Goal: Find specific page/section: Find specific page/section

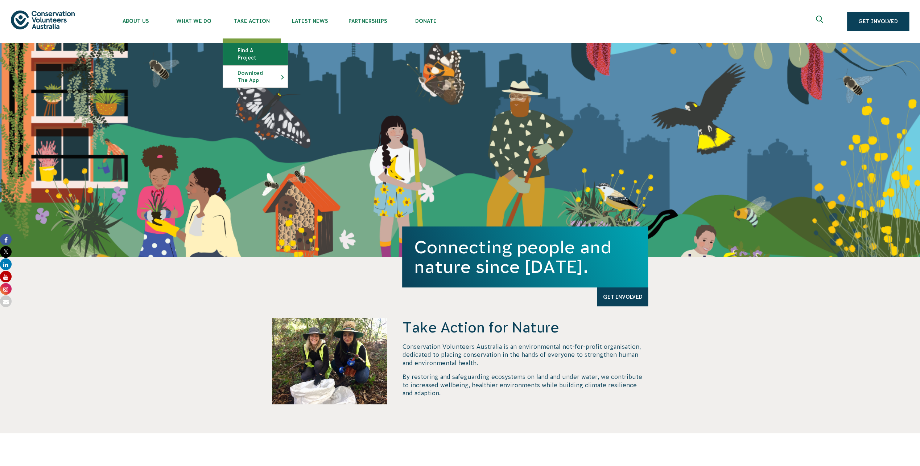
click at [254, 44] on link "Find a project" at bounding box center [255, 54] width 65 height 22
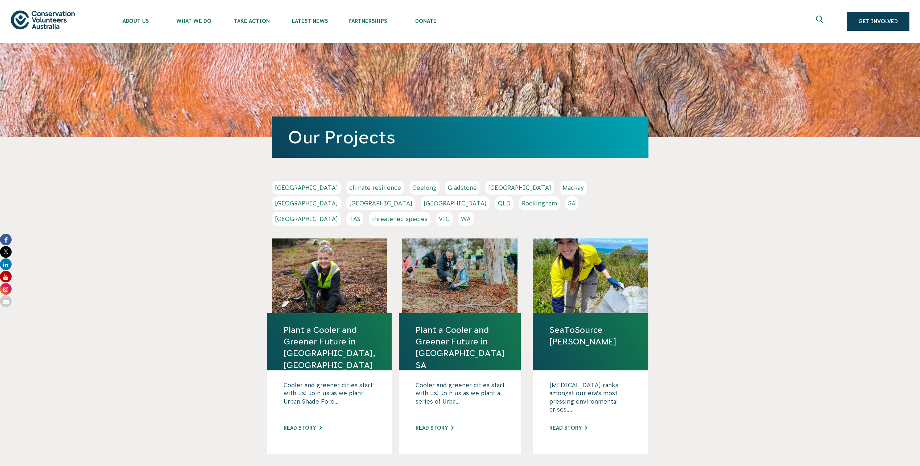
click at [519, 205] on link "Rockingham" at bounding box center [539, 203] width 41 height 14
